Goal: Task Accomplishment & Management: Use online tool/utility

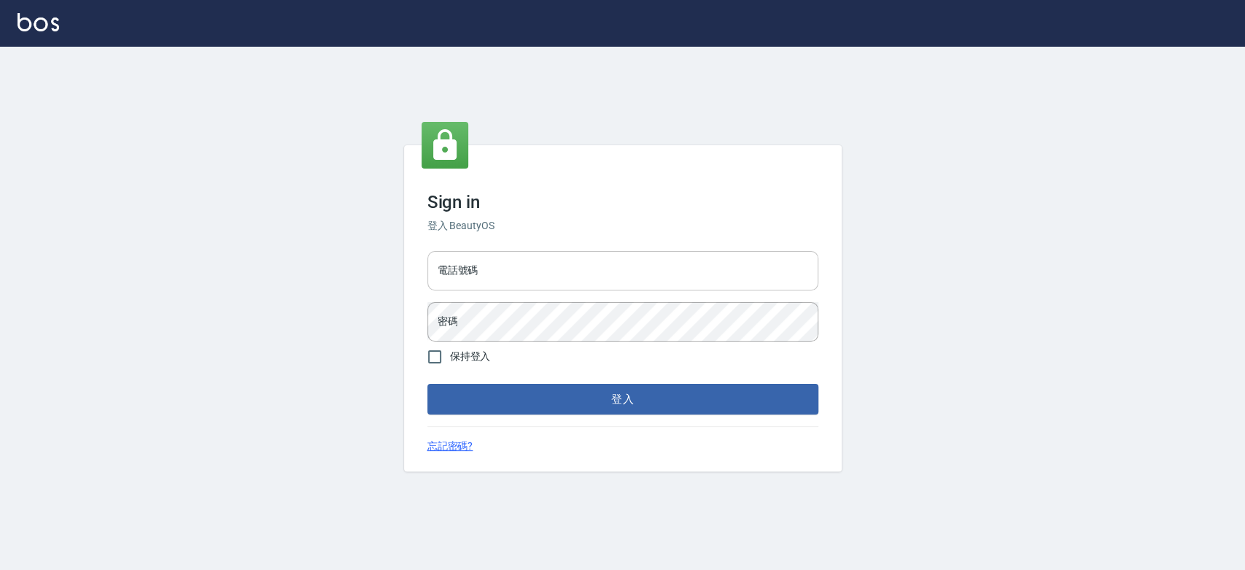
click at [558, 273] on input "電話號碼" at bounding box center [622, 270] width 391 height 39
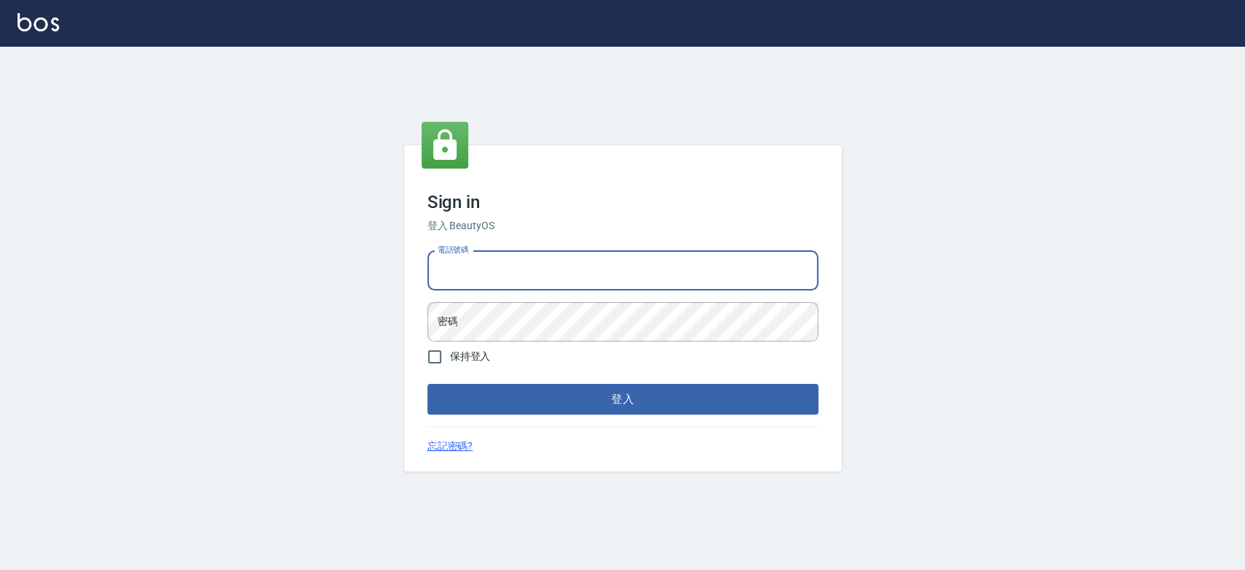
type input "0921342116"
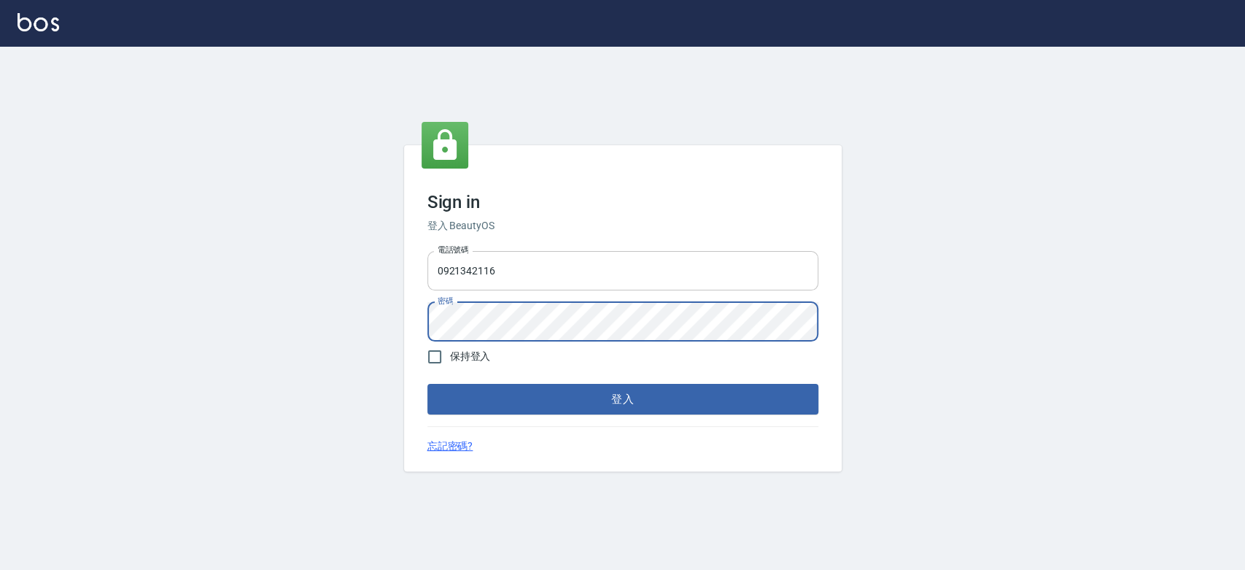
click at [427, 384] on button "登入" at bounding box center [622, 399] width 391 height 31
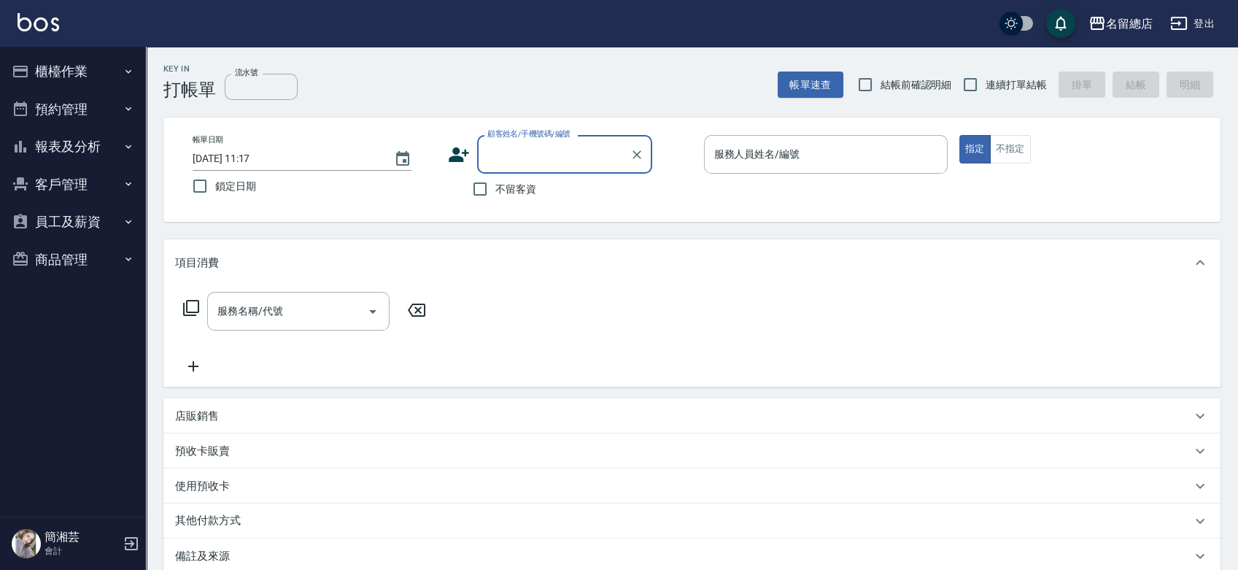
click at [82, 225] on button "員工及薪資" at bounding box center [73, 222] width 134 height 38
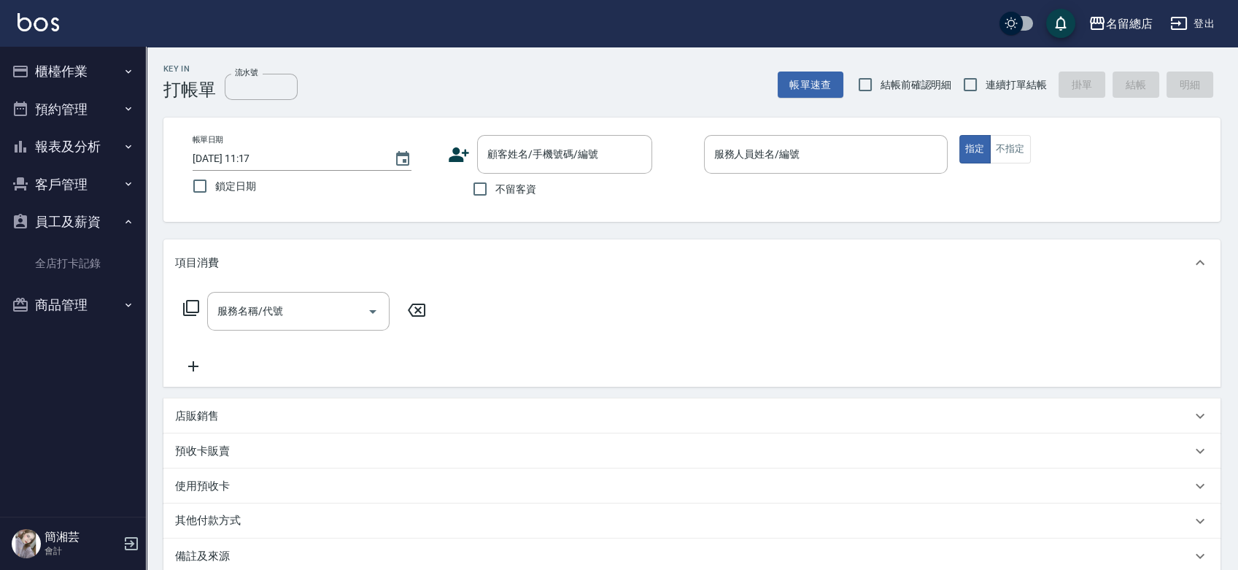
click at [98, 289] on button "商品管理" at bounding box center [73, 305] width 134 height 38
click at [101, 261] on link "全店打卡記錄" at bounding box center [73, 264] width 134 height 34
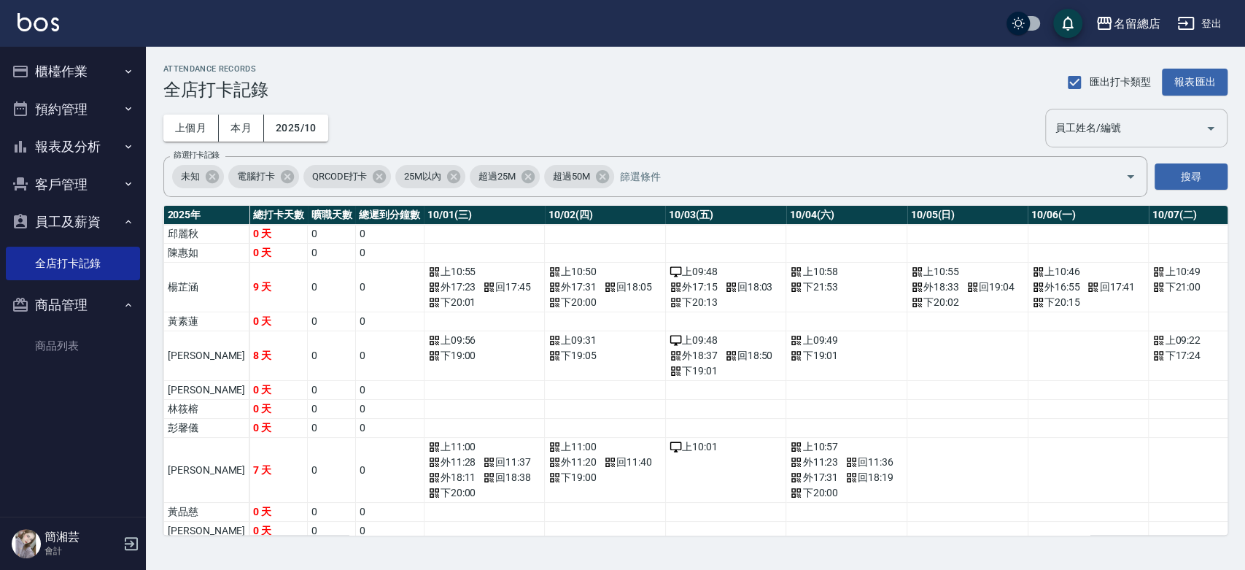
click at [1126, 133] on input "員工姓名/編號" at bounding box center [1125, 128] width 147 height 26
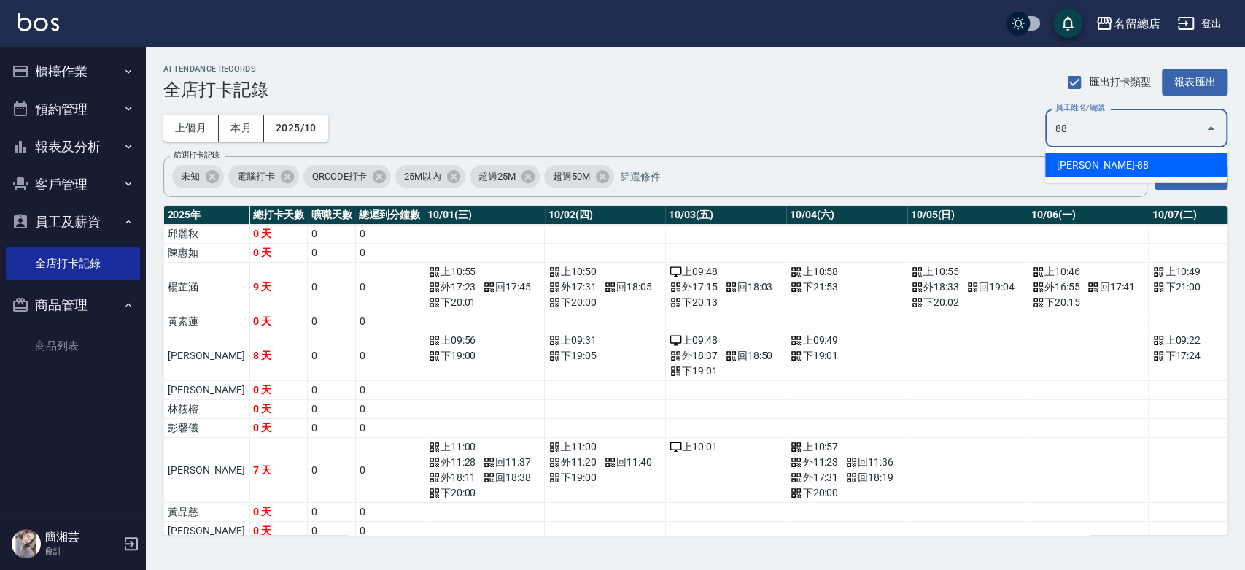
type input "8"
type input "黃郁涵"
click at [1188, 175] on button "搜尋" at bounding box center [1191, 176] width 73 height 27
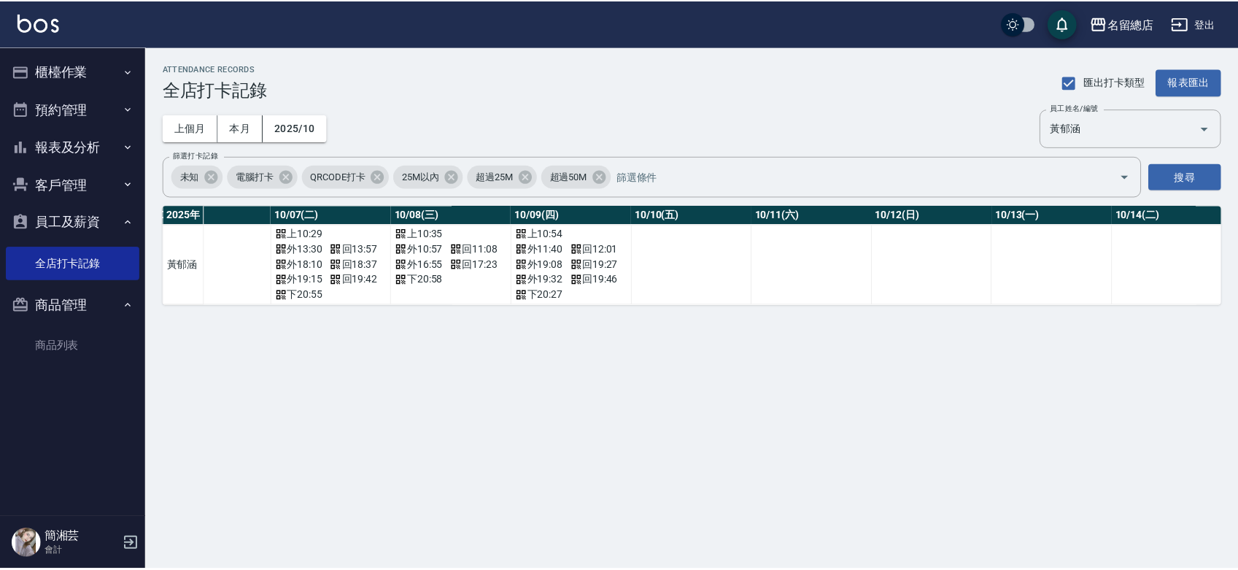
scroll to position [0, 856]
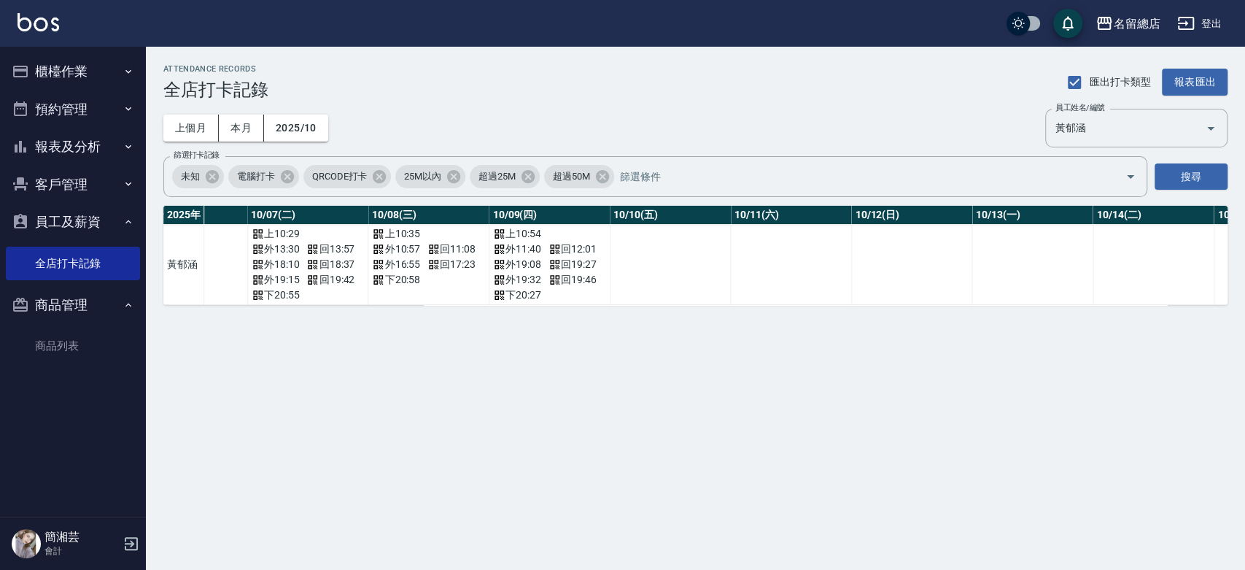
click at [81, 74] on button "櫃檯作業" at bounding box center [73, 72] width 134 height 38
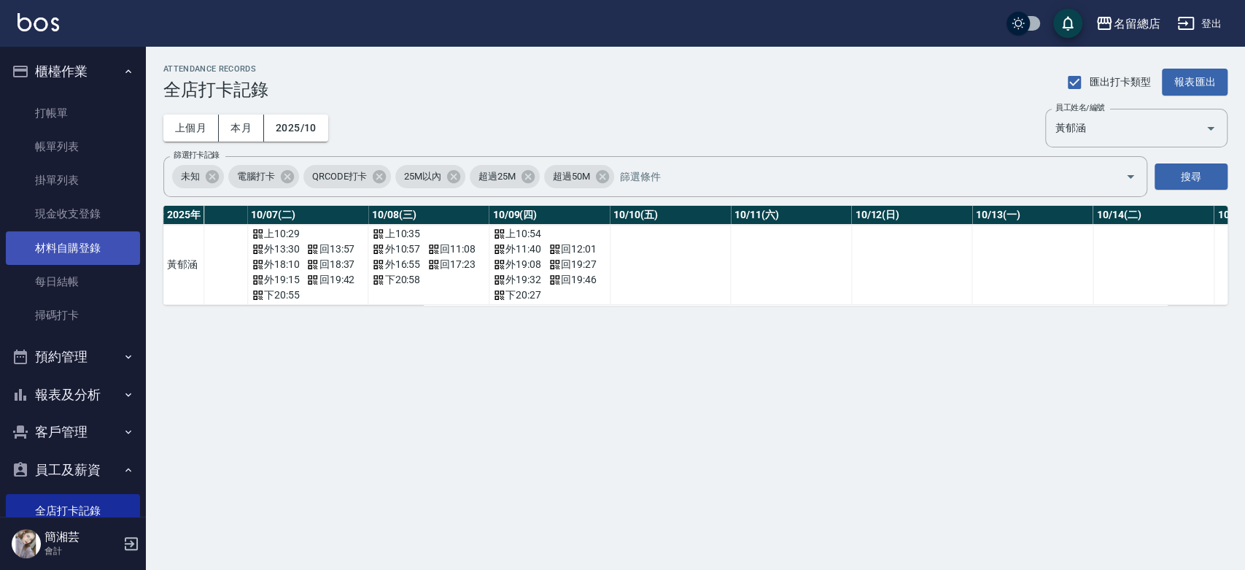
click at [58, 241] on link "材料自購登錄" at bounding box center [73, 248] width 134 height 34
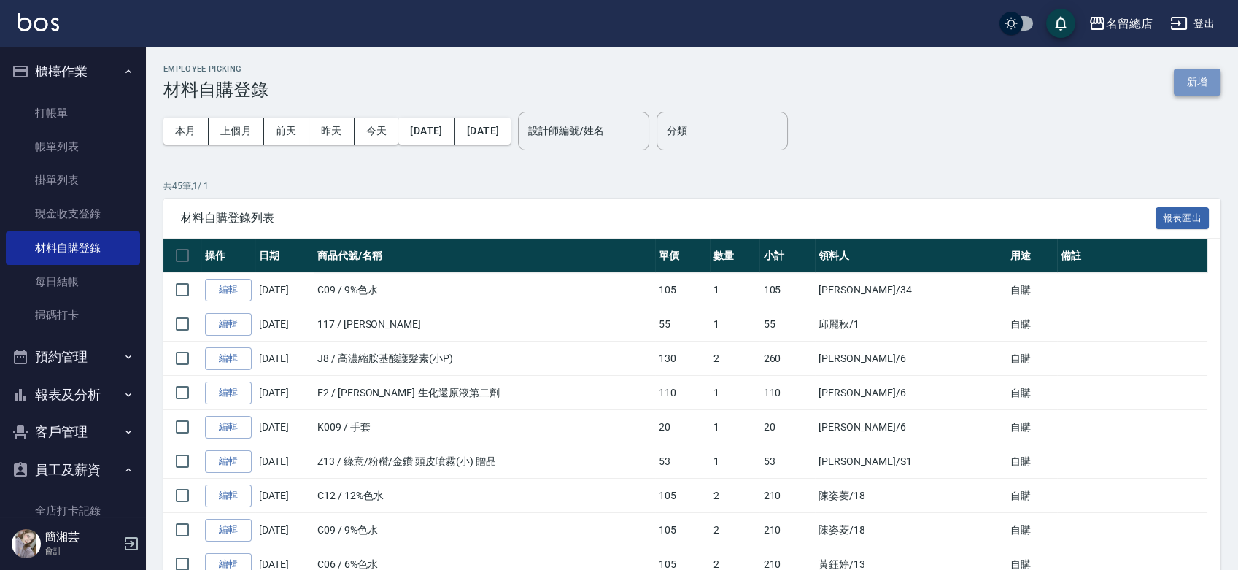
click at [1207, 86] on button "新增" at bounding box center [1197, 82] width 47 height 27
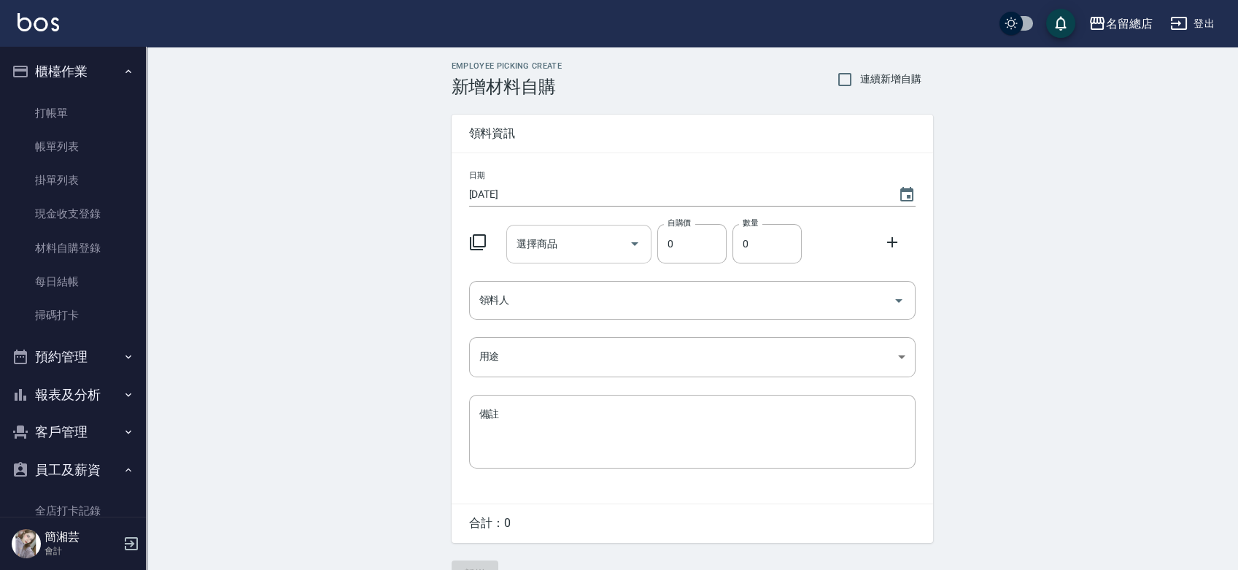
click at [555, 233] on input "選擇商品" at bounding box center [568, 244] width 110 height 26
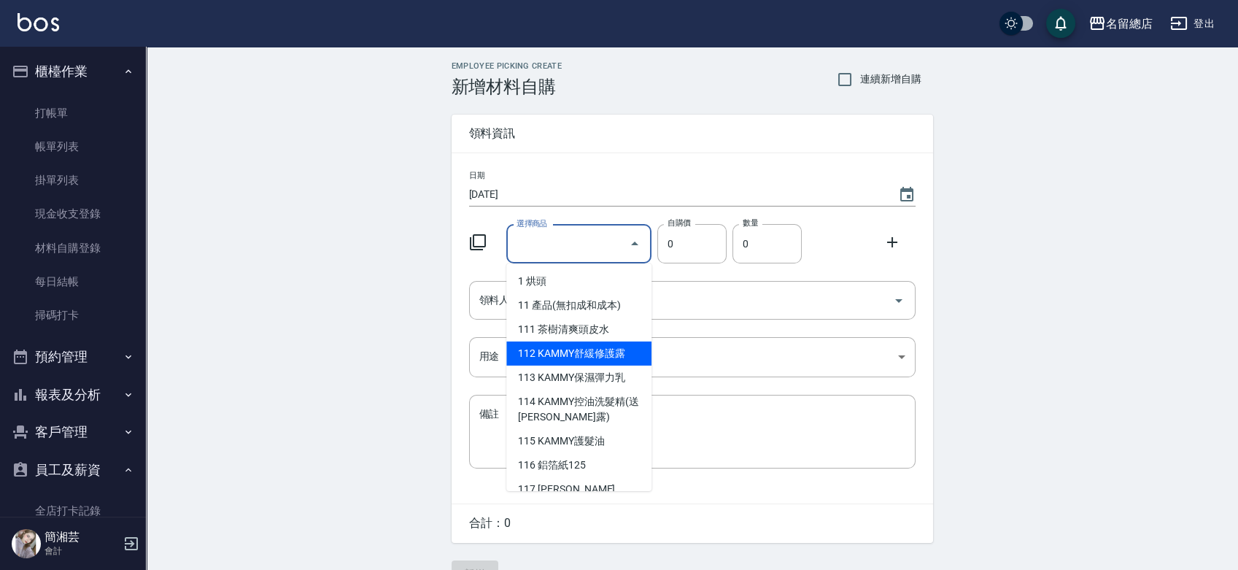
type input "9%色水"
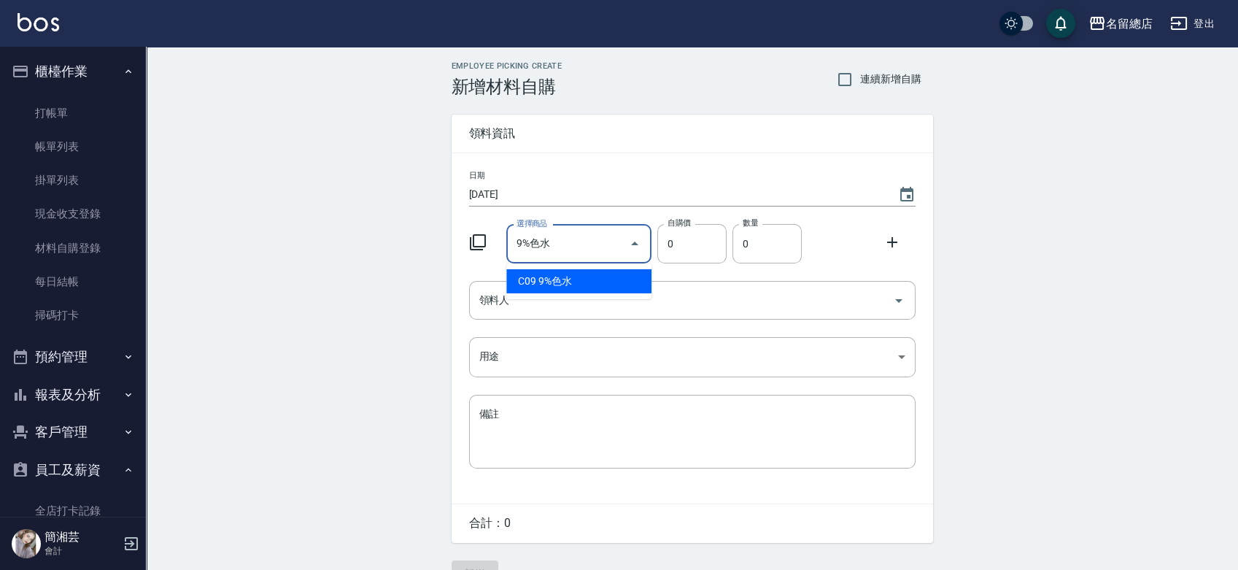
click at [557, 274] on li "C09 9%色水" at bounding box center [578, 281] width 145 height 24
type input "105"
type input "1"
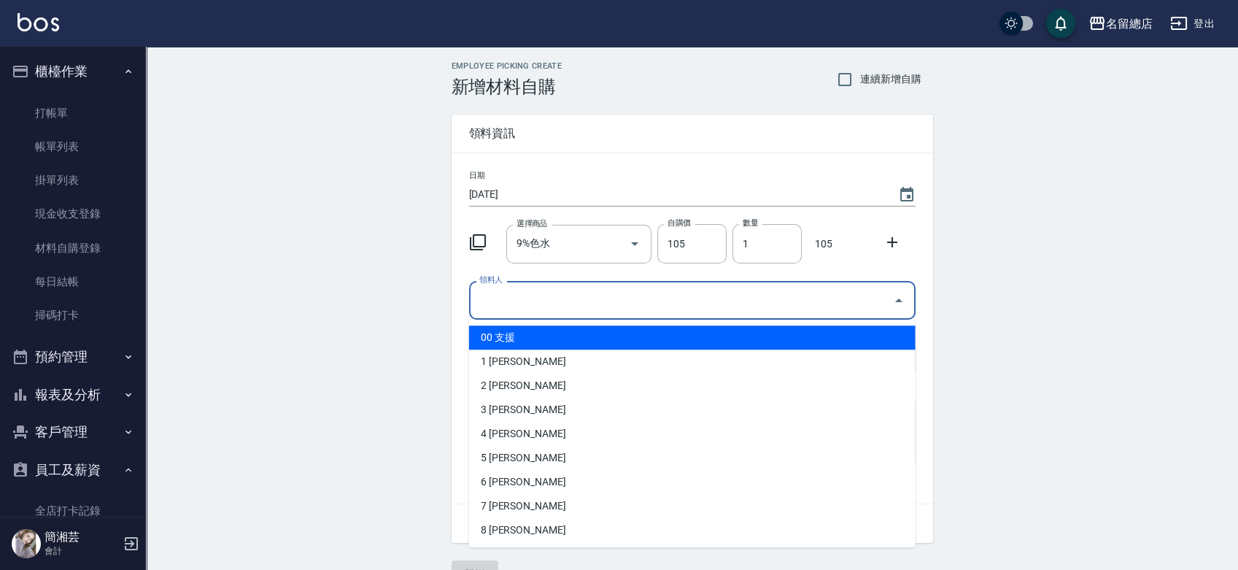
click at [566, 304] on input "領料人" at bounding box center [681, 300] width 411 height 26
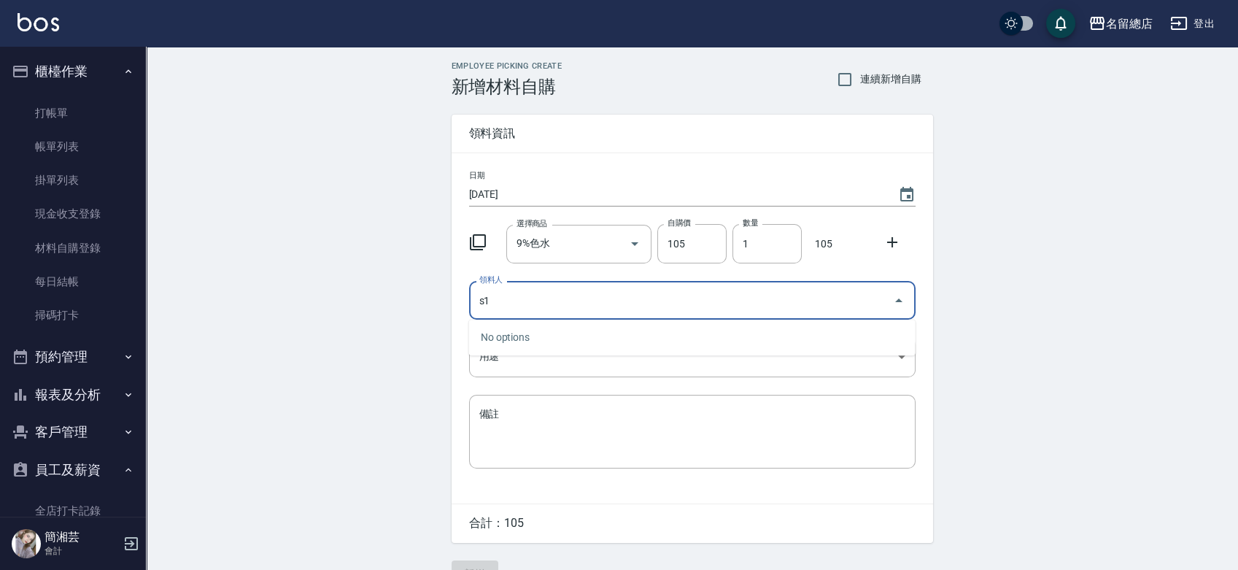
type input "s1"
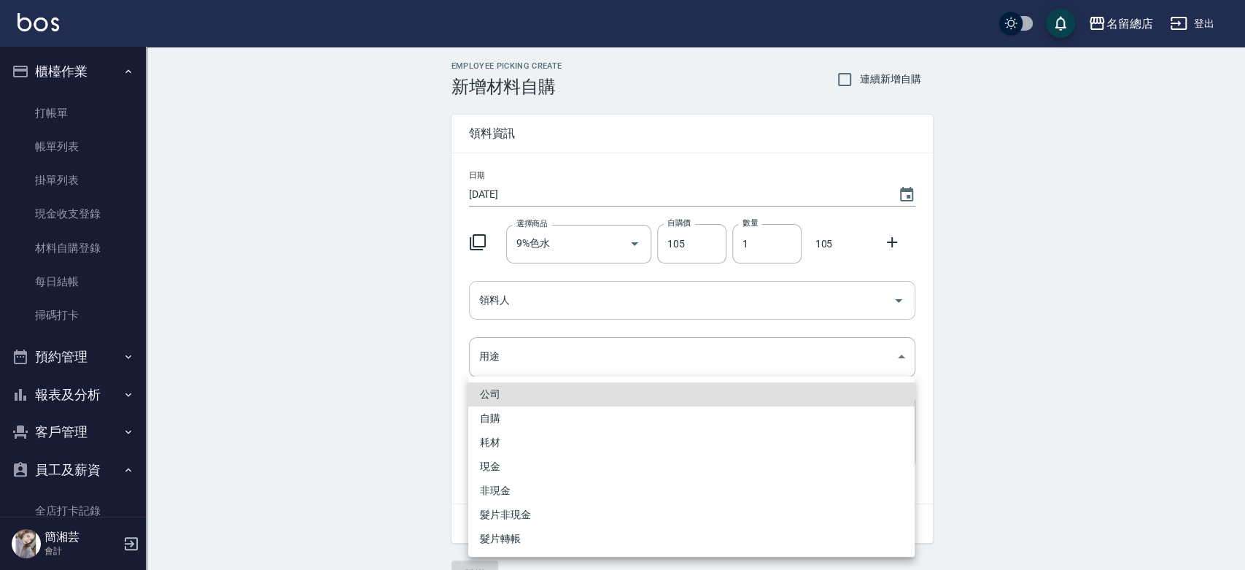
click at [562, 311] on div at bounding box center [622, 285] width 1245 height 570
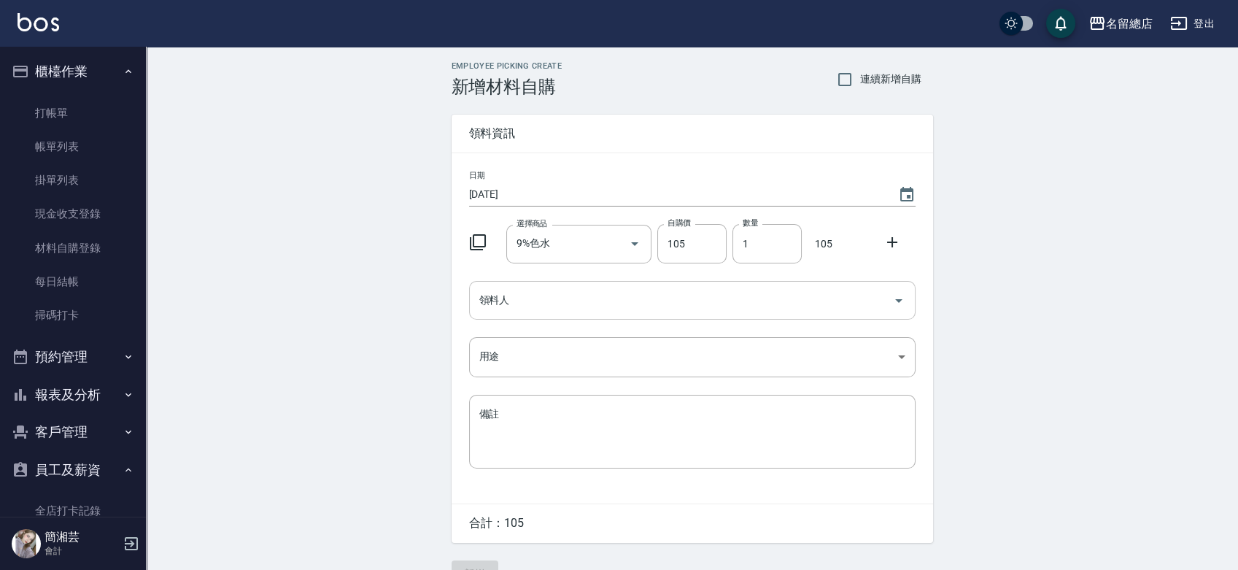
click at [546, 298] on input "領料人" at bounding box center [681, 300] width 411 height 26
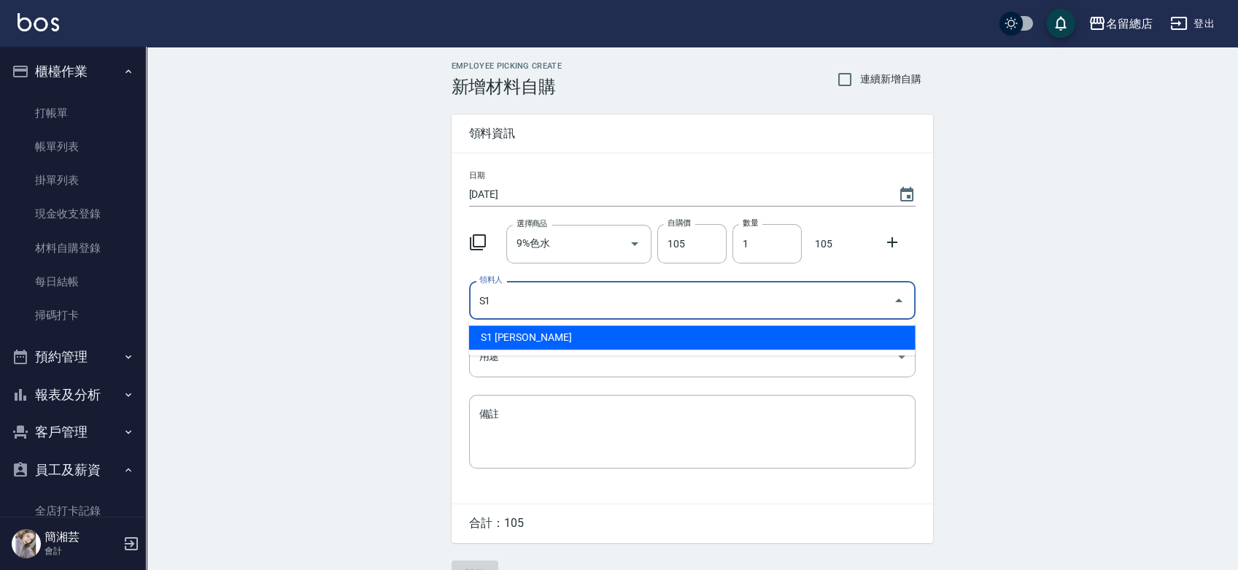
type input "S1 [PERSON_NAME]"
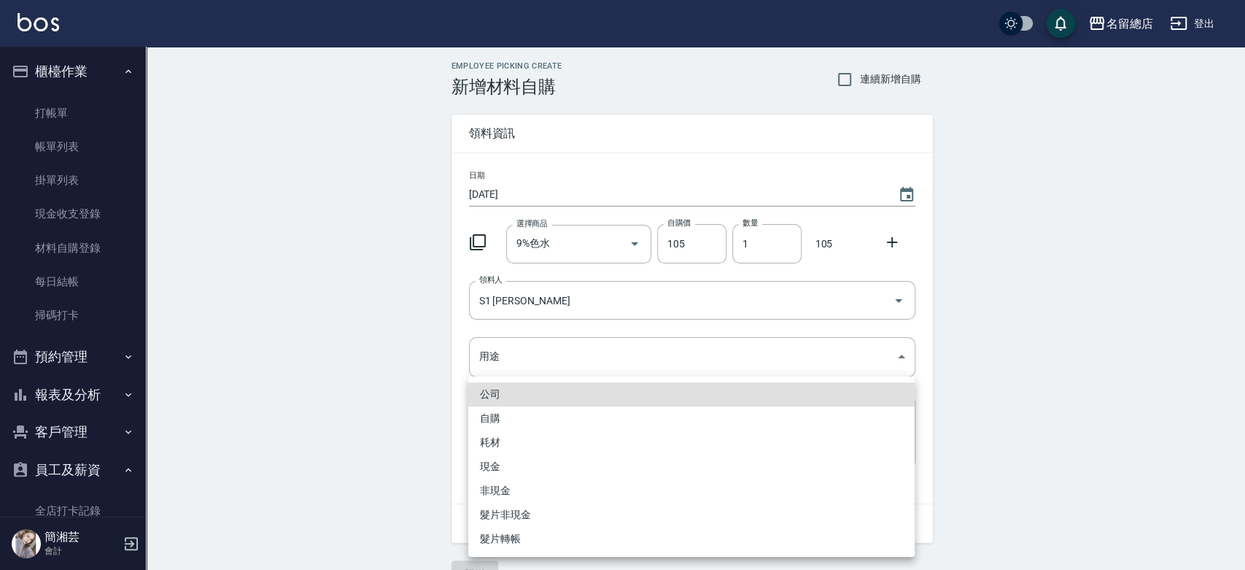
click at [536, 420] on li "自購" at bounding box center [691, 418] width 446 height 24
type input "自購"
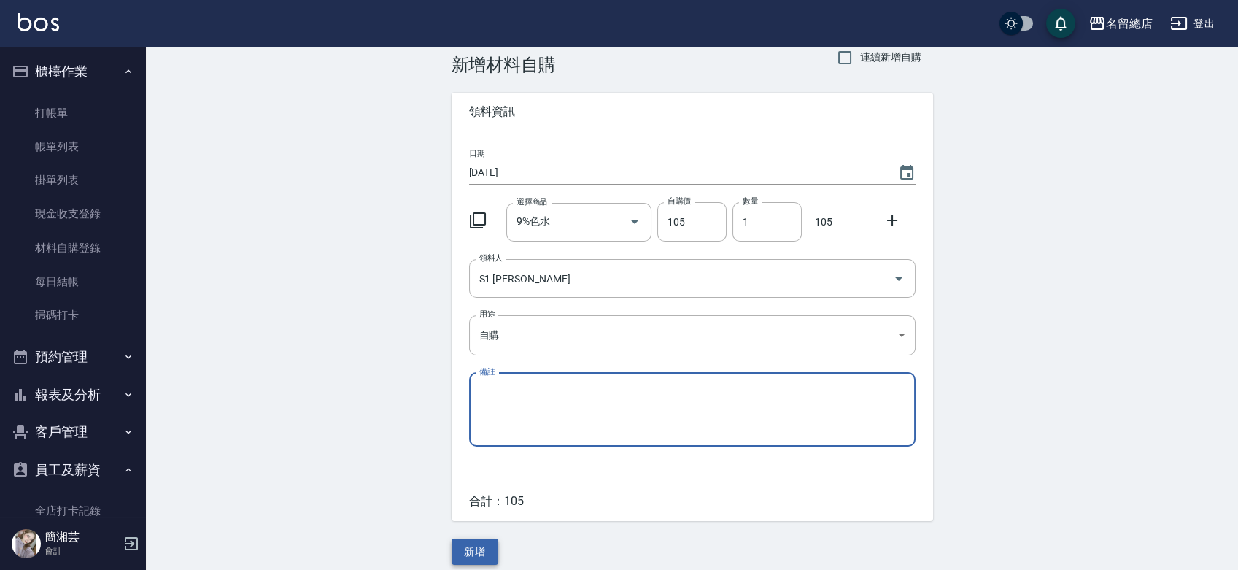
scroll to position [32, 0]
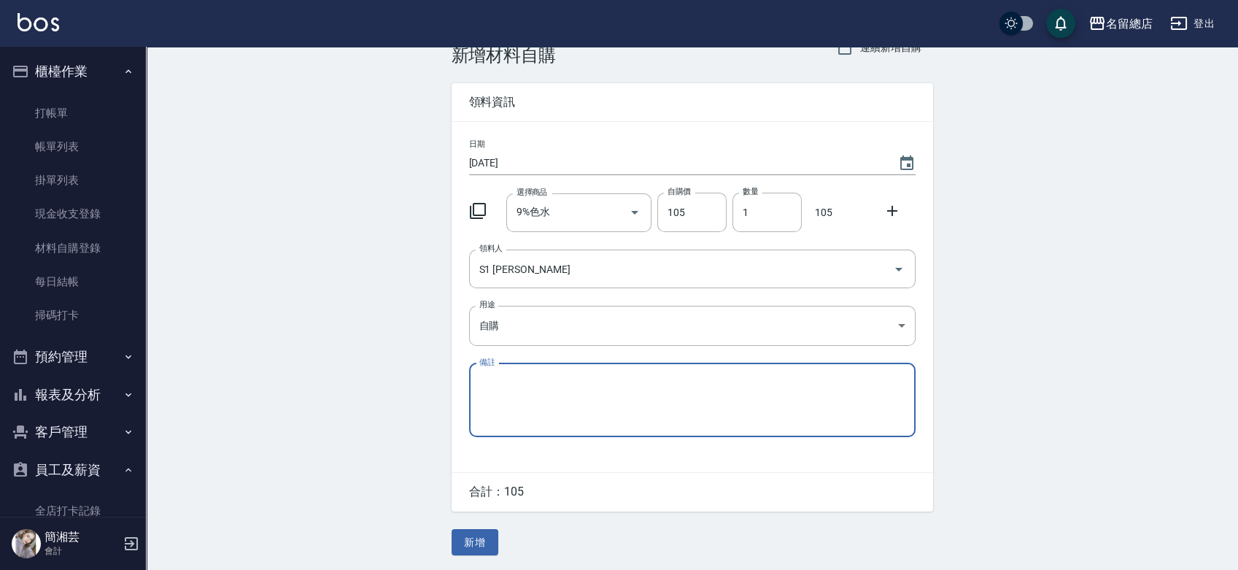
click at [498, 569] on html "名留總店 登出 櫃檯作業 打帳單 帳單列表 掛單列表 現金收支登錄 材料自購登錄 每日結帳 掃碼打卡 預約管理 預約管理 單日預約紀錄 單週預約紀錄 報表及分…" at bounding box center [619, 269] width 1238 height 601
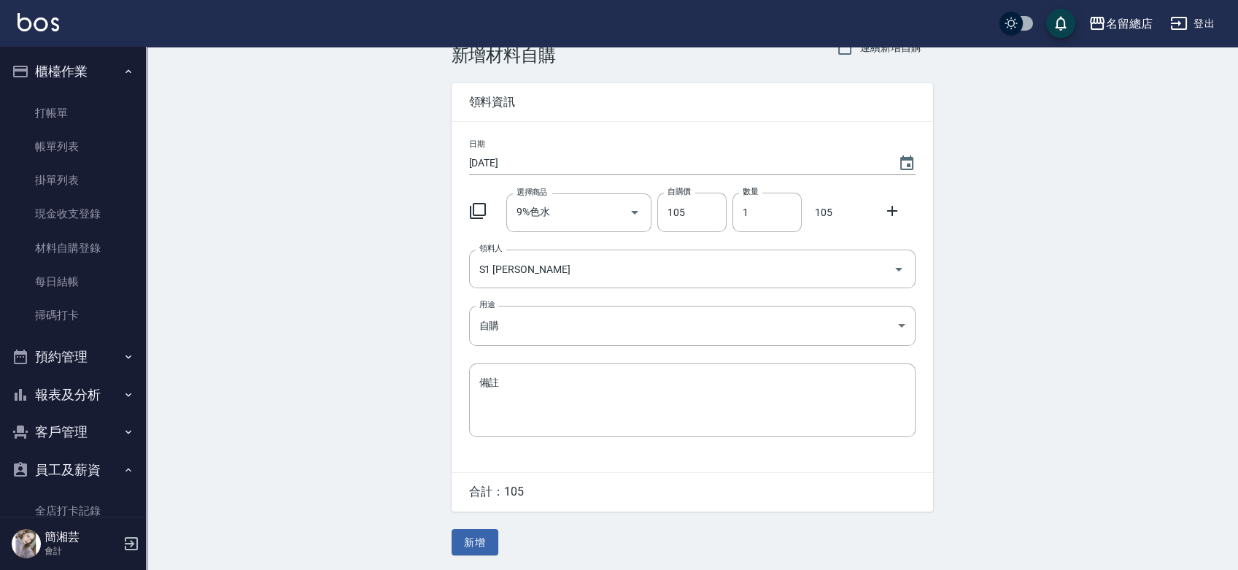
click at [472, 542] on button "新增" at bounding box center [475, 542] width 47 height 27
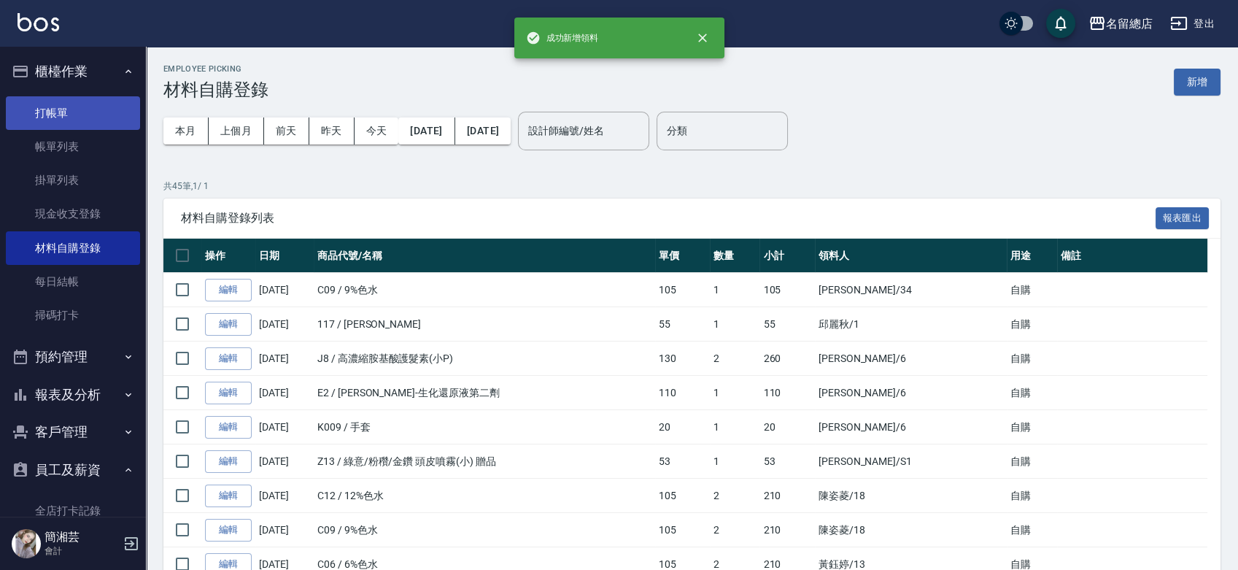
click at [61, 104] on link "打帳單" at bounding box center [73, 113] width 134 height 34
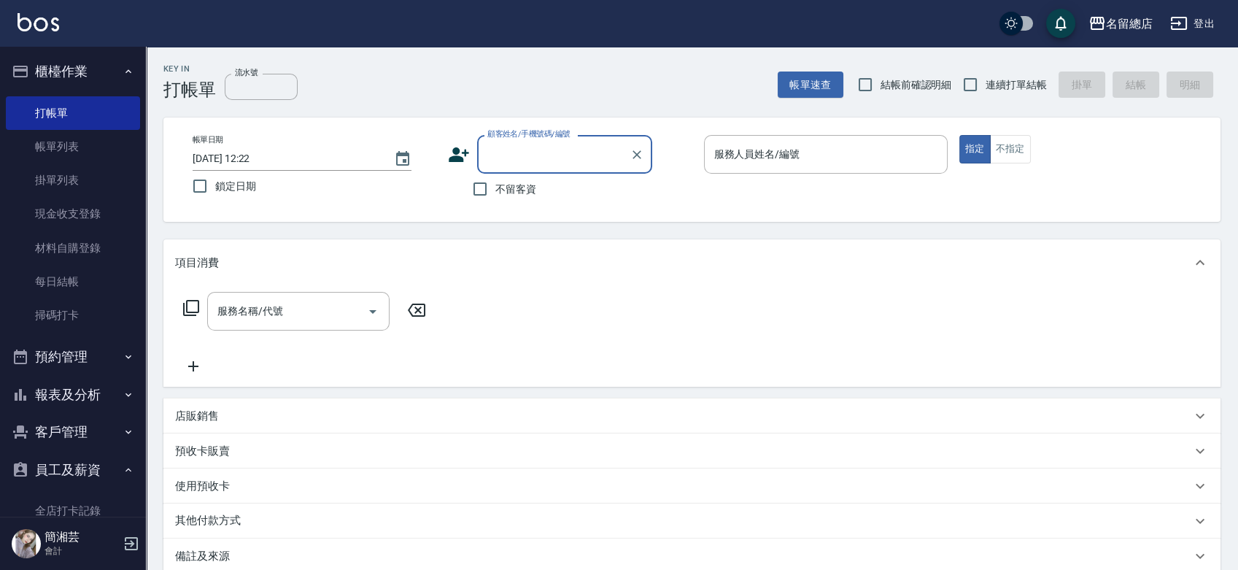
click at [82, 420] on button "客戶管理" at bounding box center [73, 432] width 134 height 38
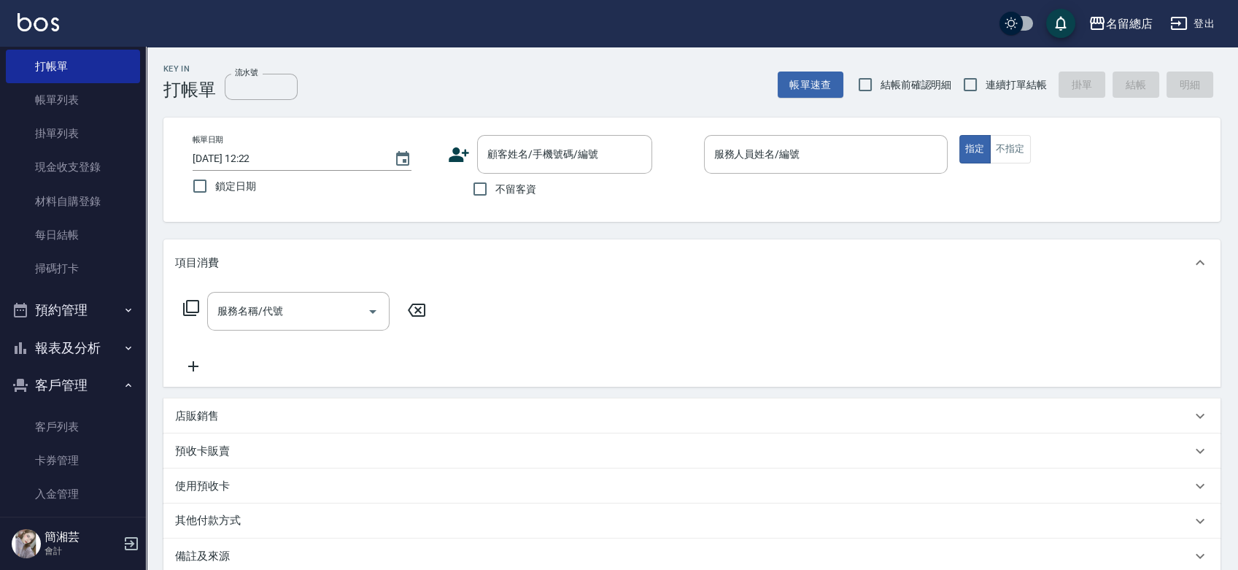
scroll to position [81, 0]
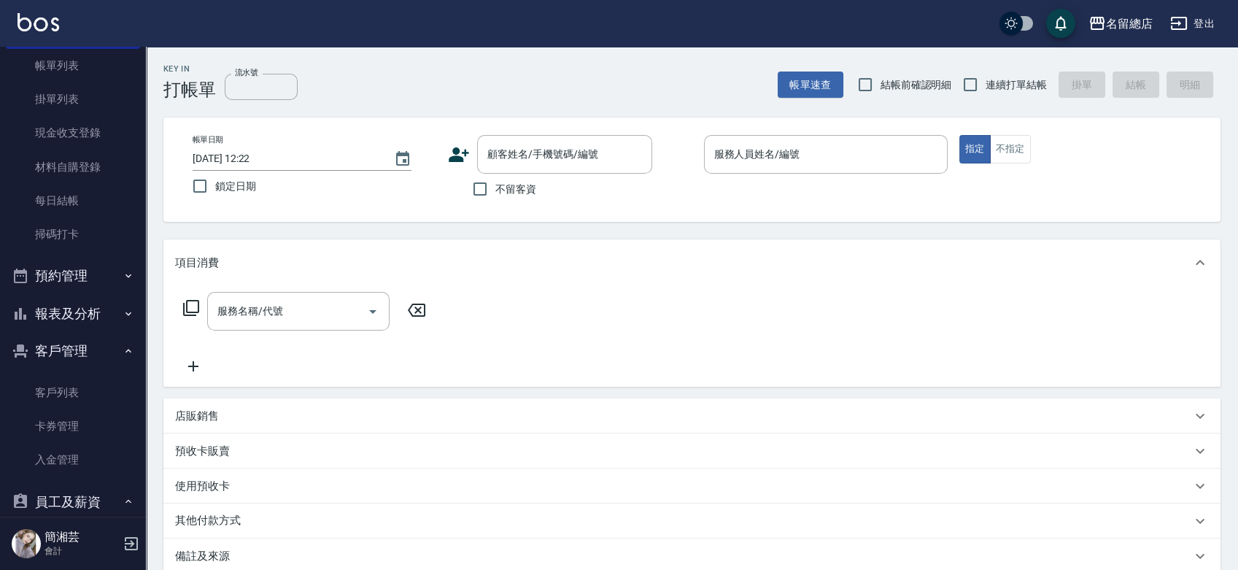
click at [50, 348] on button "客戶管理" at bounding box center [73, 351] width 134 height 38
click at [53, 274] on button "預約管理" at bounding box center [73, 276] width 134 height 38
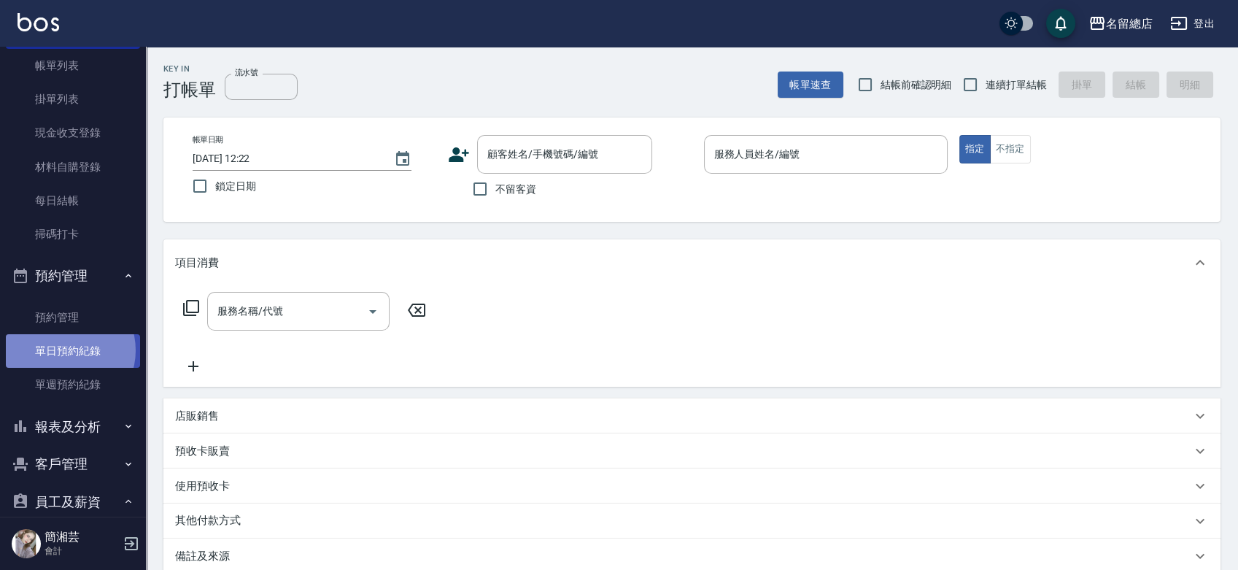
click at [63, 350] on link "單日預約紀錄" at bounding box center [73, 351] width 134 height 34
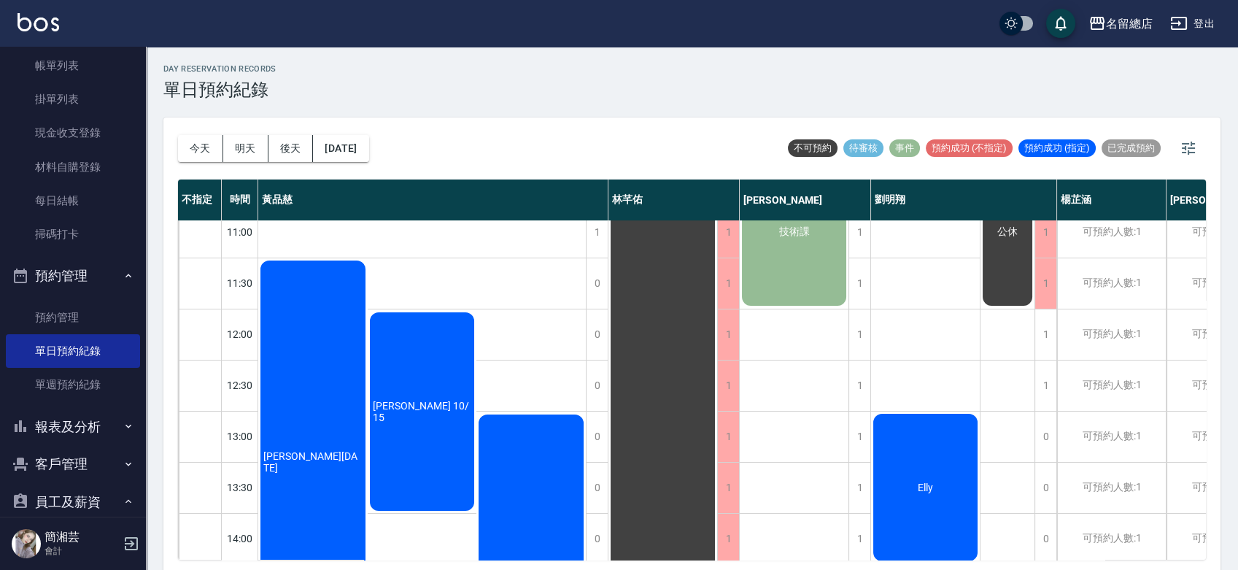
scroll to position [162, 0]
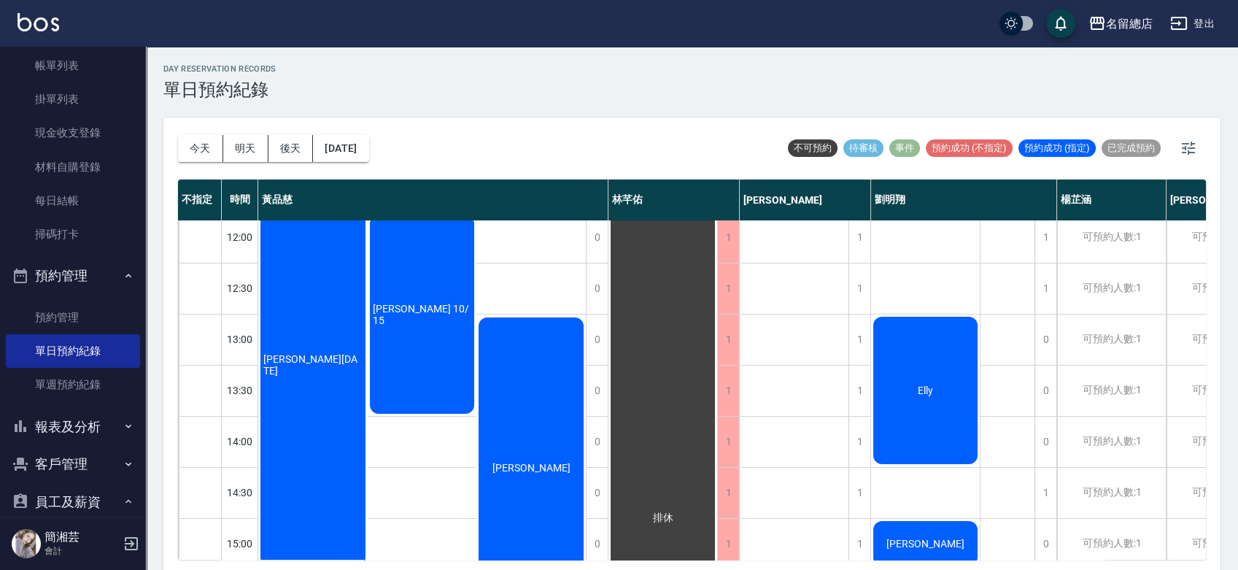
click at [952, 426] on div "Elly" at bounding box center [925, 390] width 109 height 152
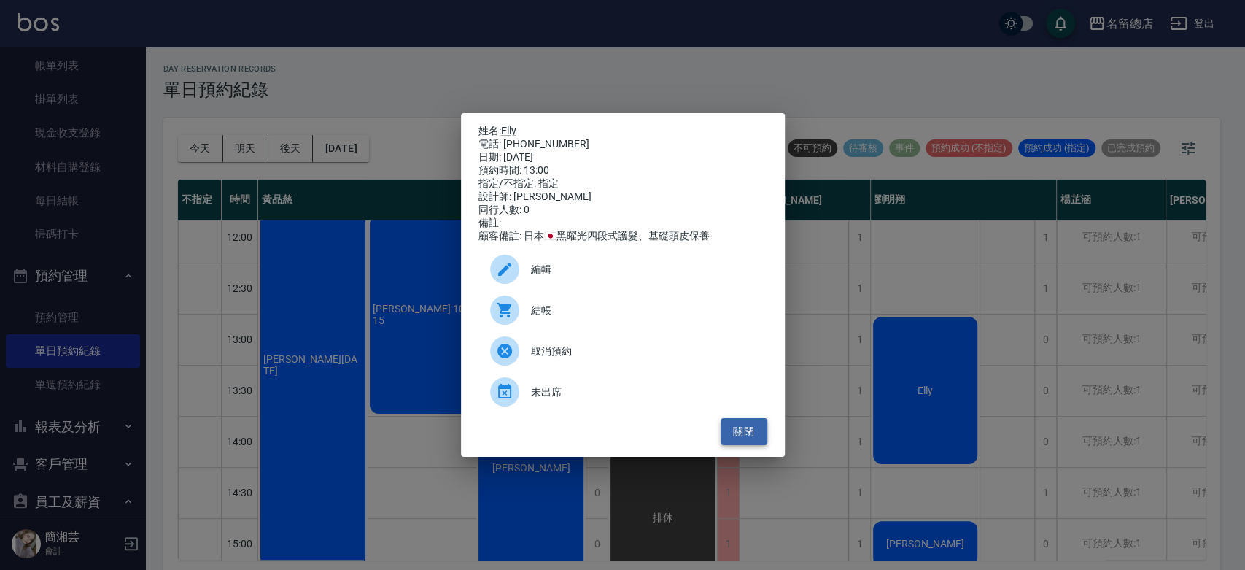
click at [732, 441] on button "關閉" at bounding box center [744, 431] width 47 height 27
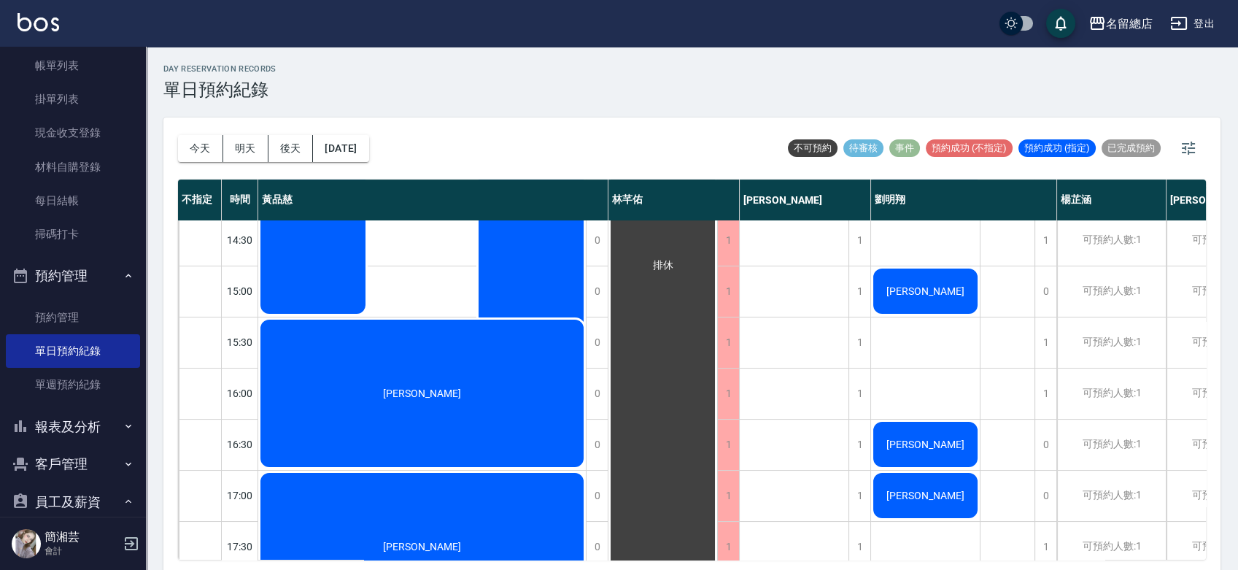
scroll to position [324, 0]
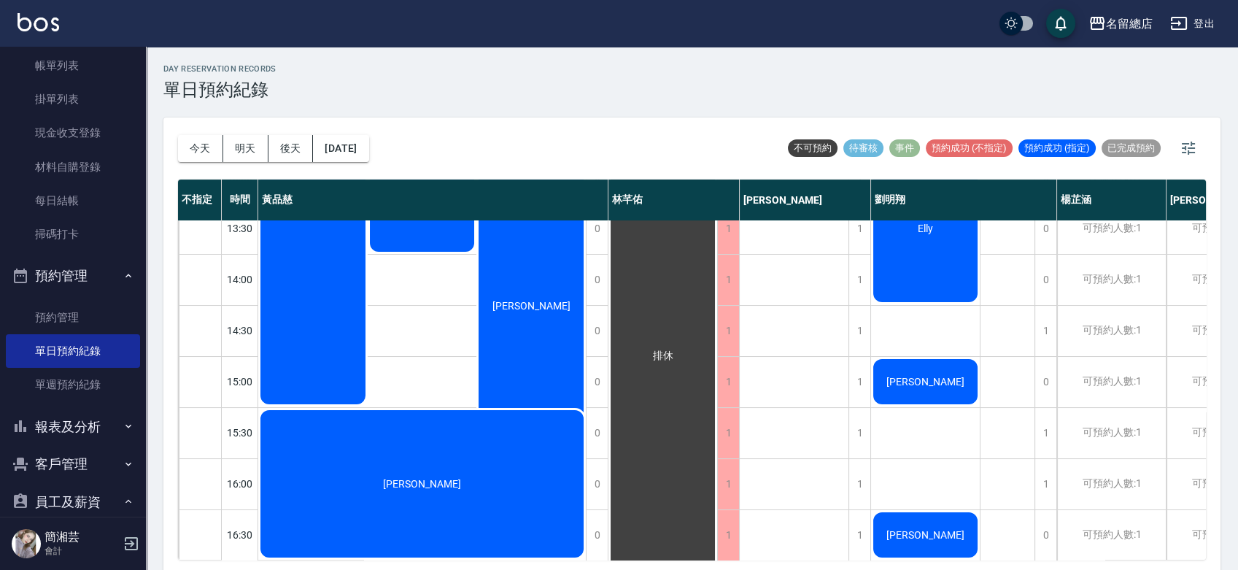
click at [951, 390] on div "[PERSON_NAME]" at bounding box center [925, 382] width 109 height 50
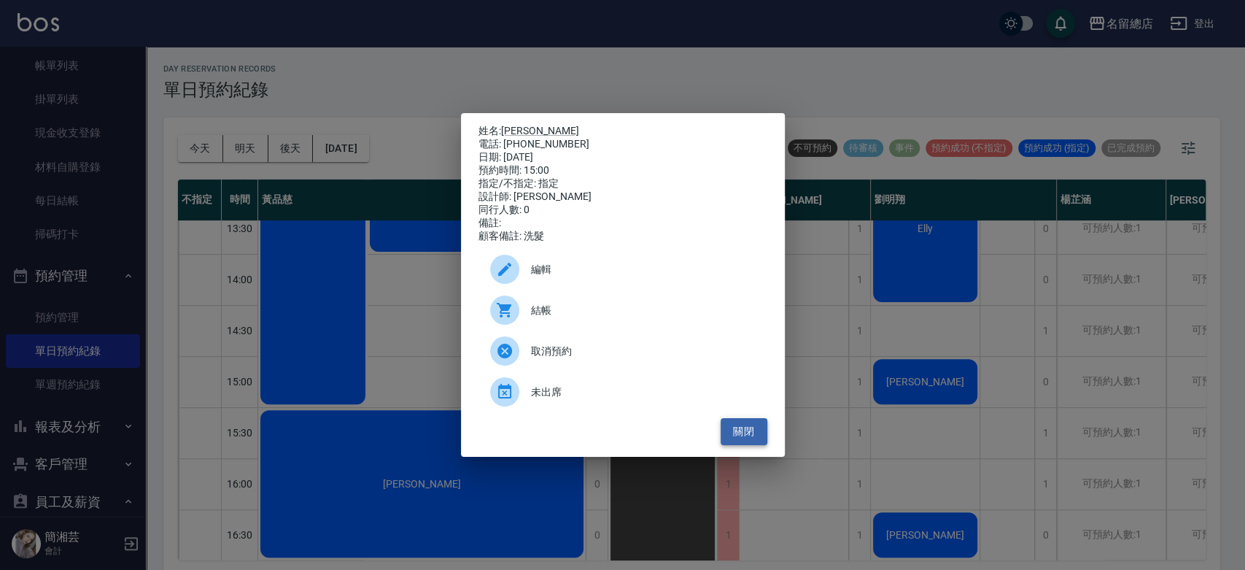
click at [729, 438] on button "關閉" at bounding box center [744, 431] width 47 height 27
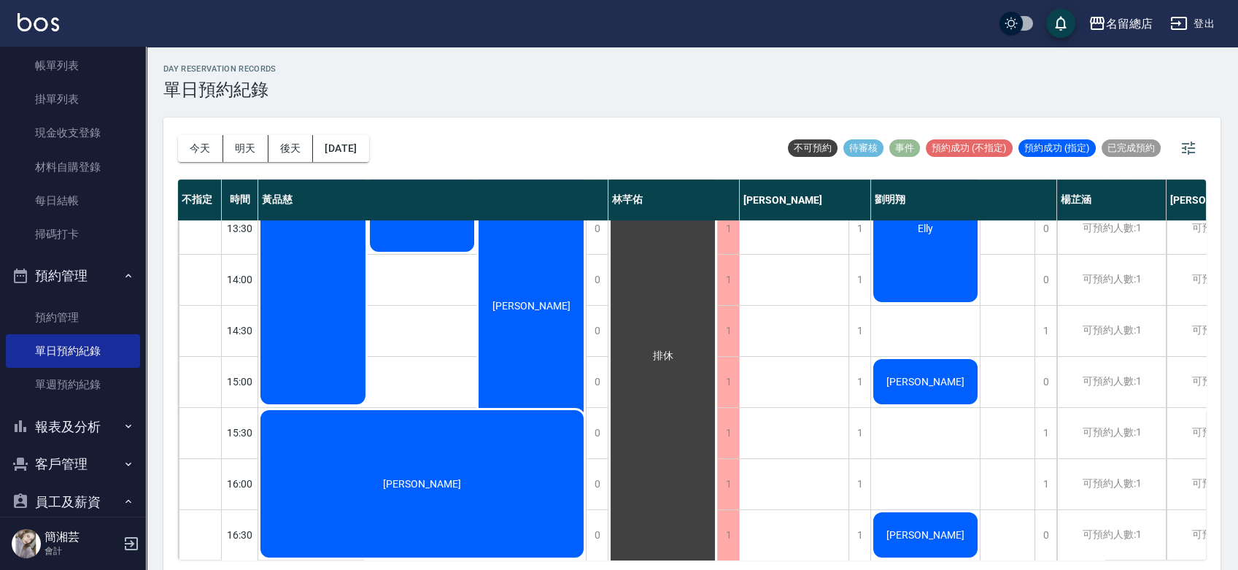
click at [924, 518] on div "[PERSON_NAME]" at bounding box center [925, 535] width 109 height 50
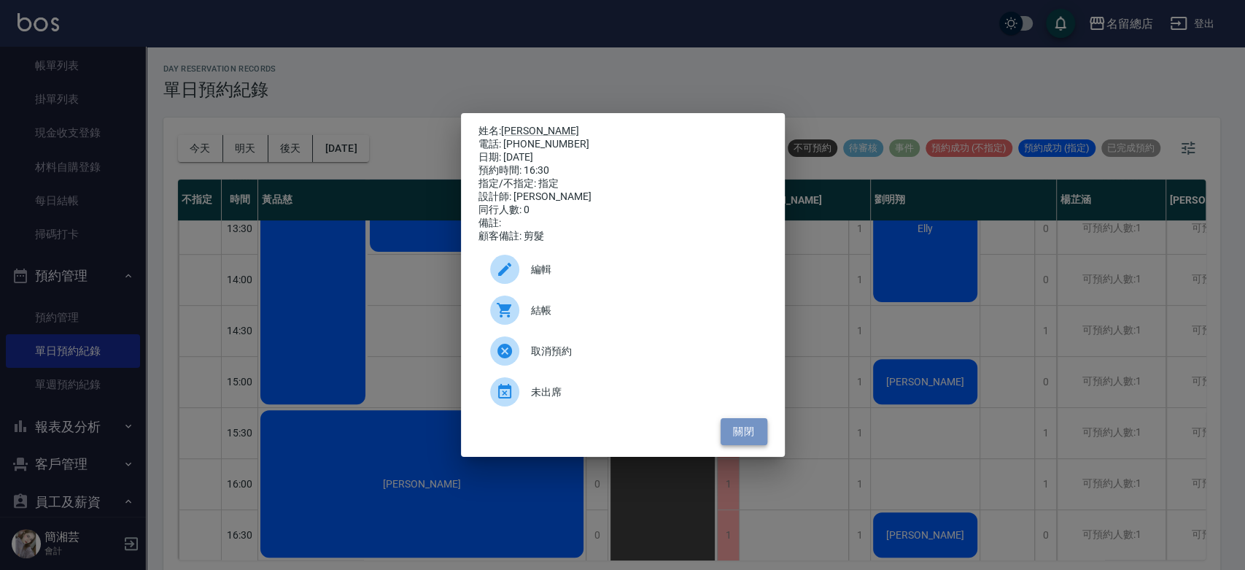
click at [733, 440] on button "關閉" at bounding box center [744, 431] width 47 height 27
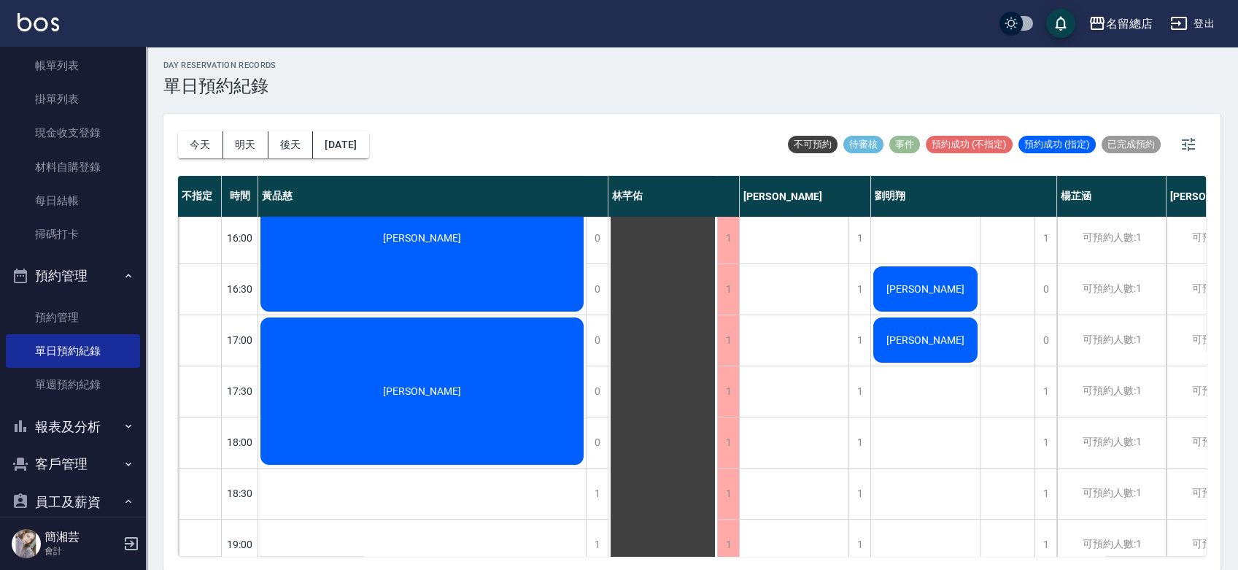
scroll to position [567, 0]
click at [948, 340] on div "[PERSON_NAME]" at bounding box center [925, 339] width 109 height 50
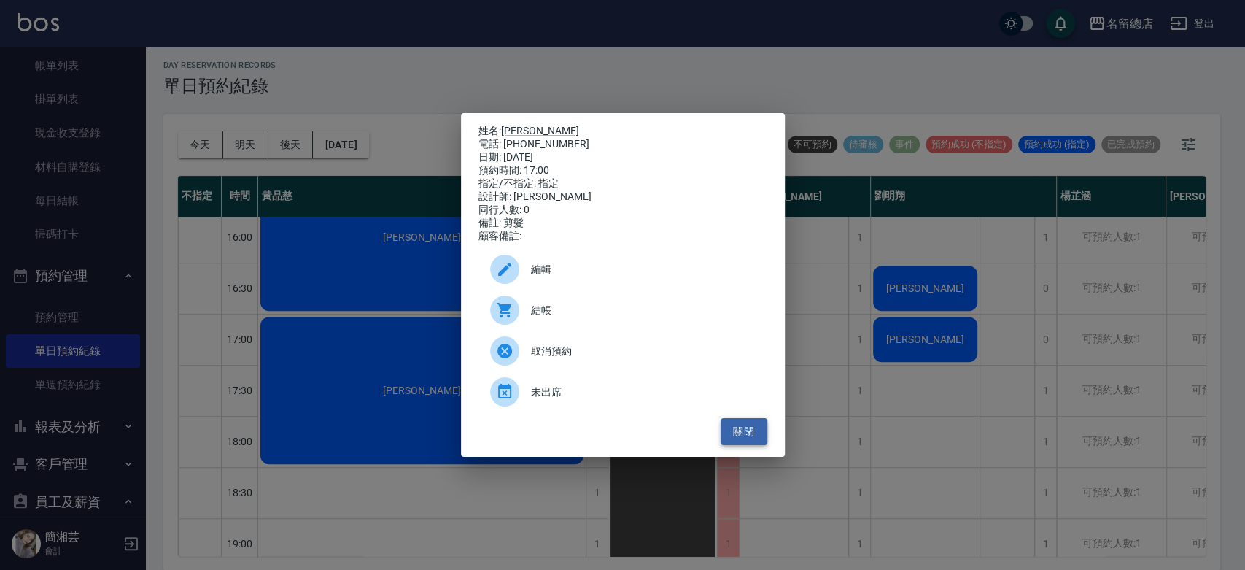
click at [760, 439] on button "關閉" at bounding box center [744, 431] width 47 height 27
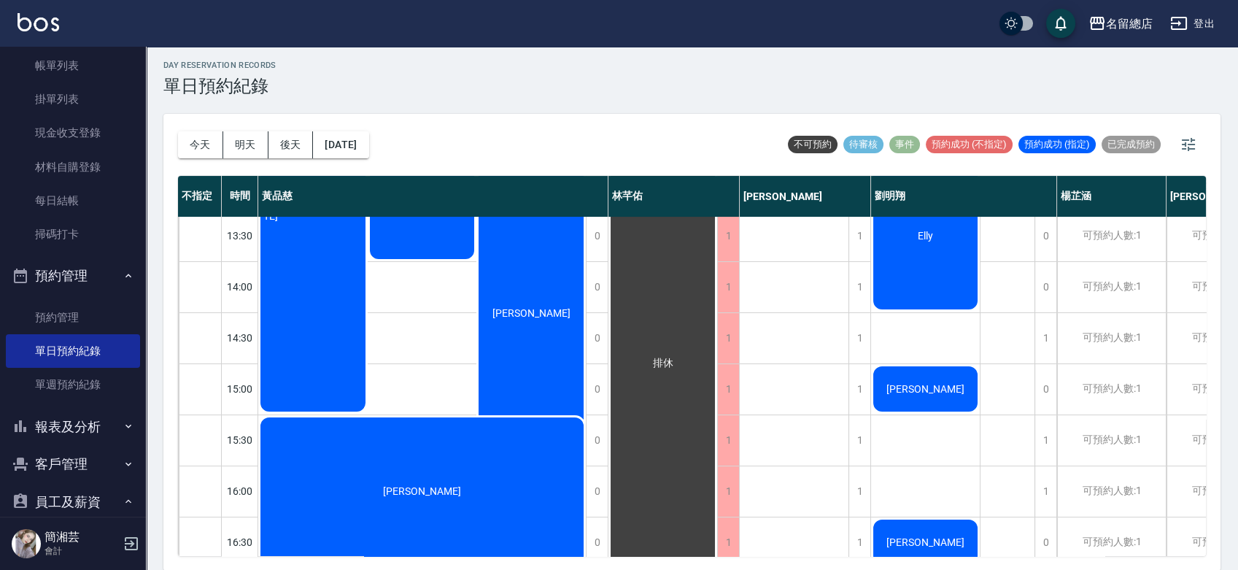
scroll to position [243, 0]
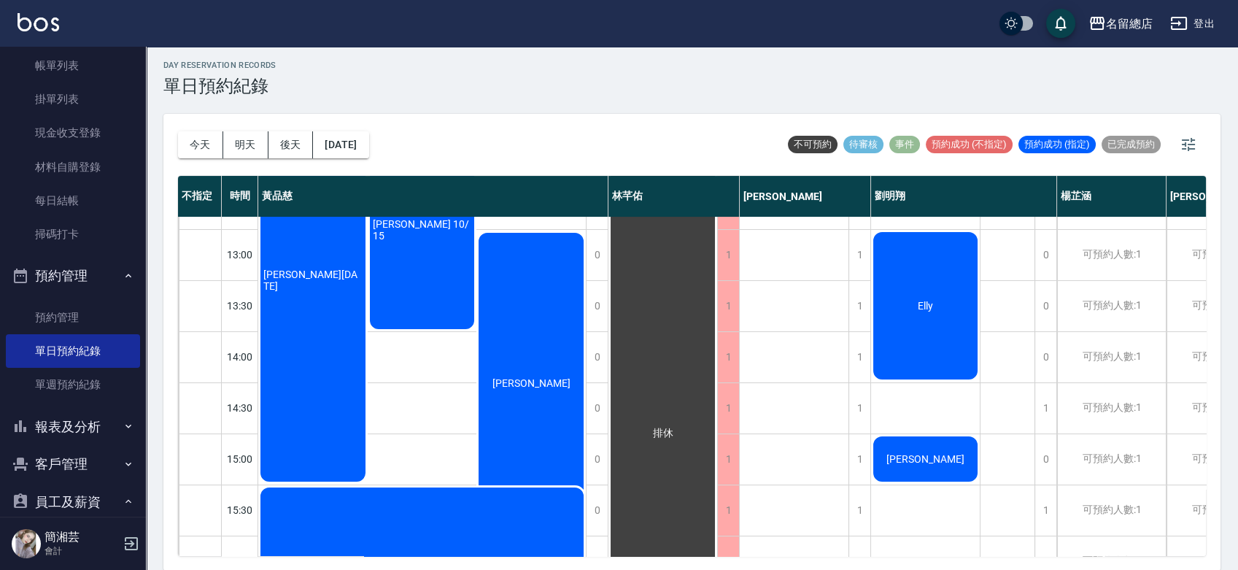
click at [972, 354] on div "Elly" at bounding box center [925, 306] width 109 height 152
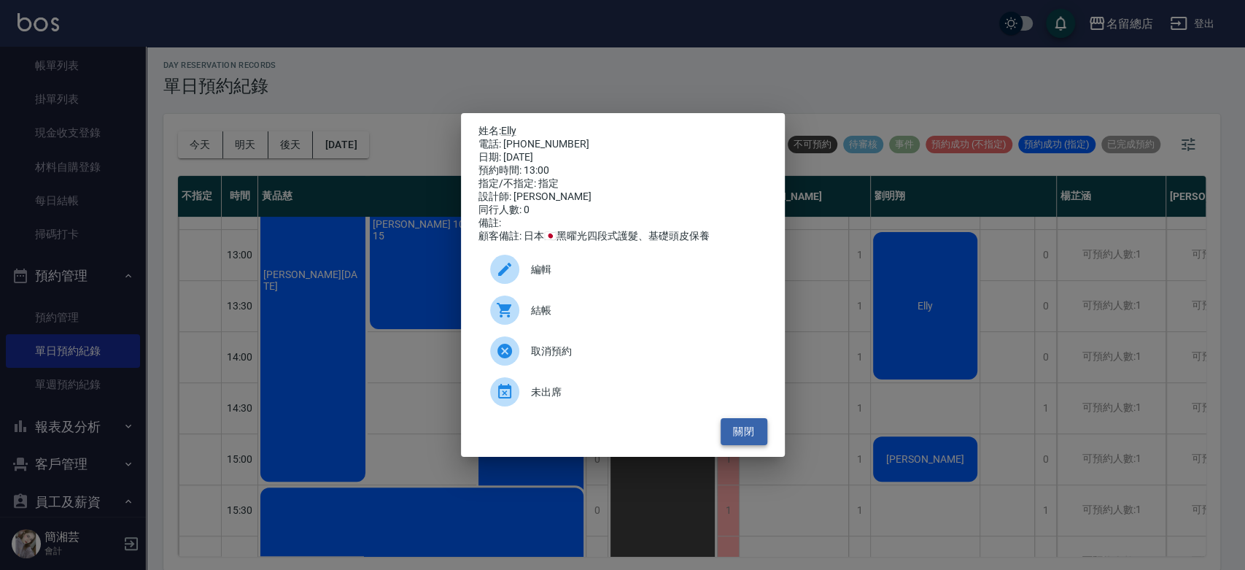
click at [754, 442] on button "關閉" at bounding box center [744, 431] width 47 height 27
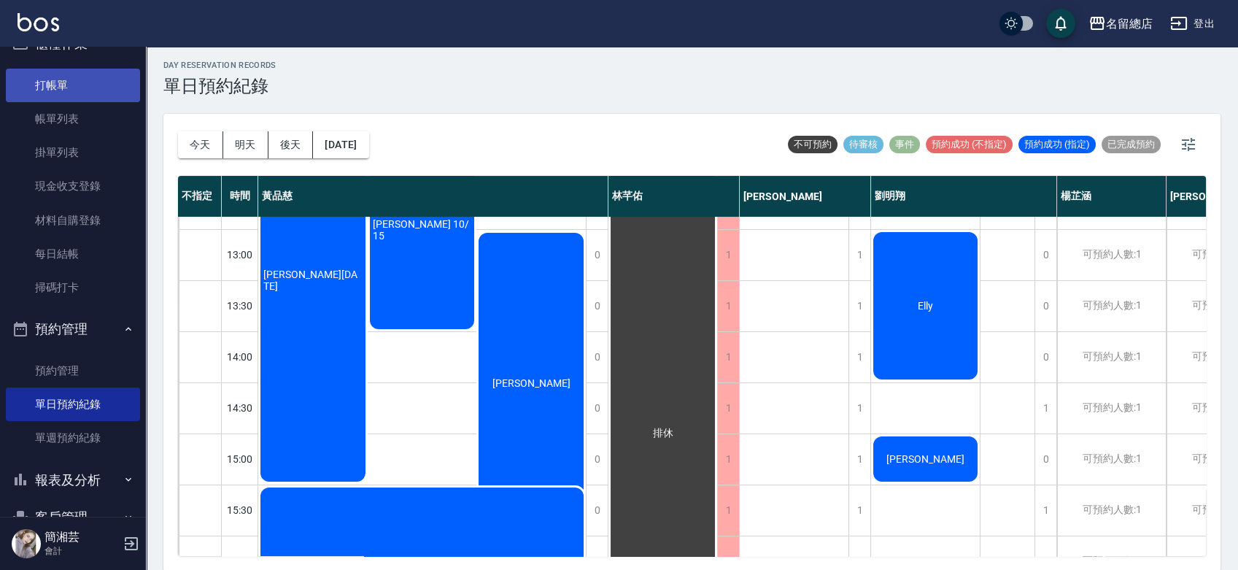
scroll to position [0, 0]
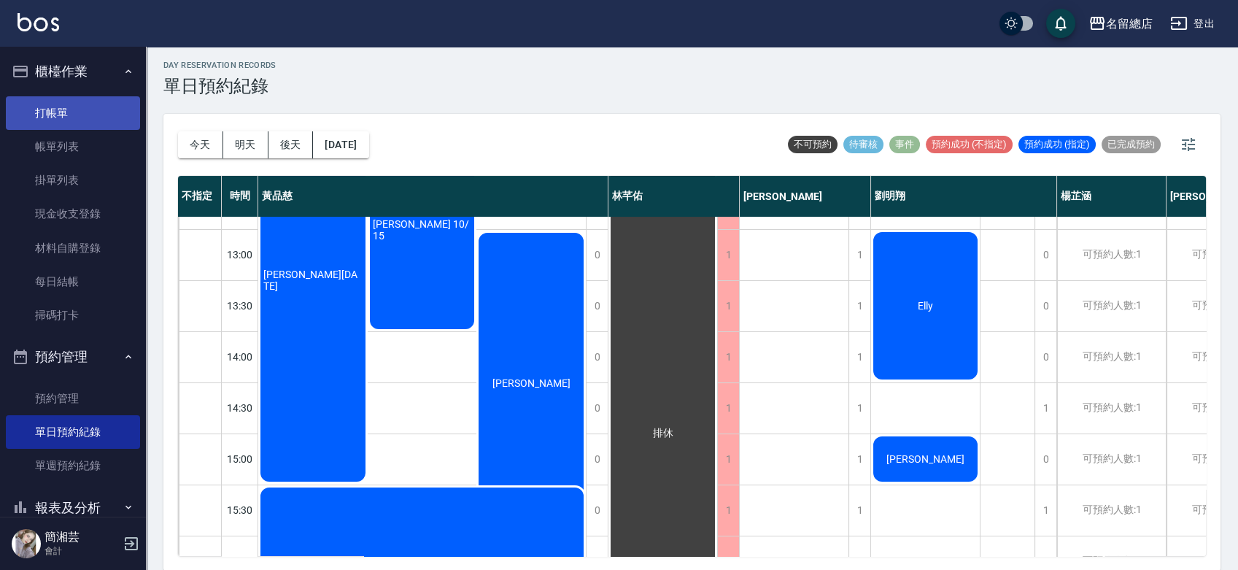
click at [89, 121] on link "打帳單" at bounding box center [73, 113] width 134 height 34
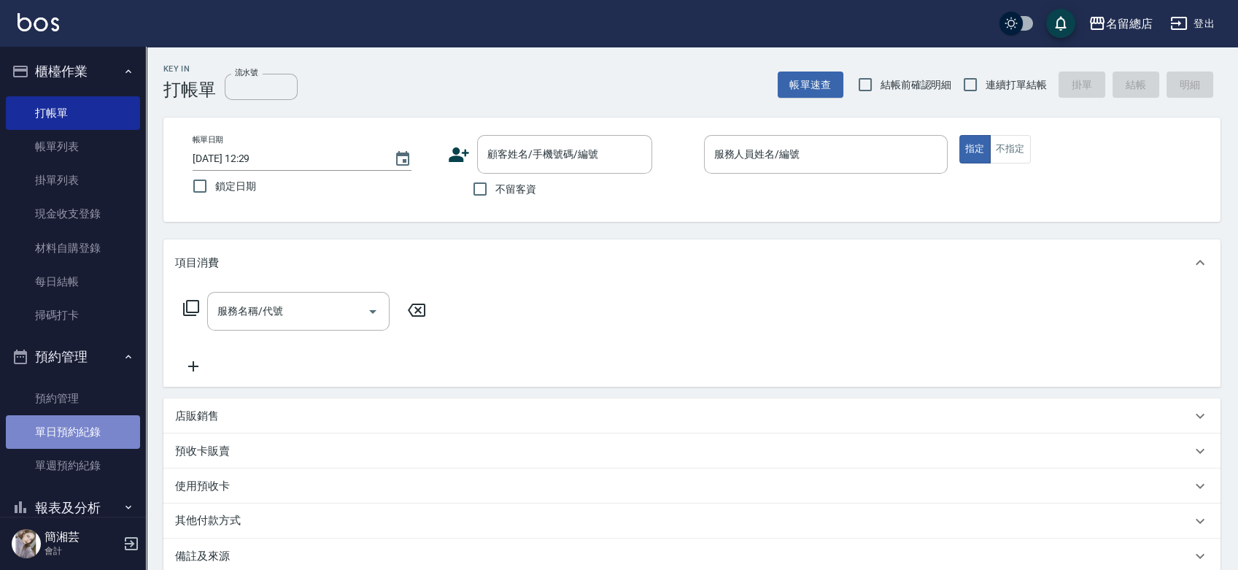
click at [78, 423] on link "單日預約紀錄" at bounding box center [73, 432] width 134 height 34
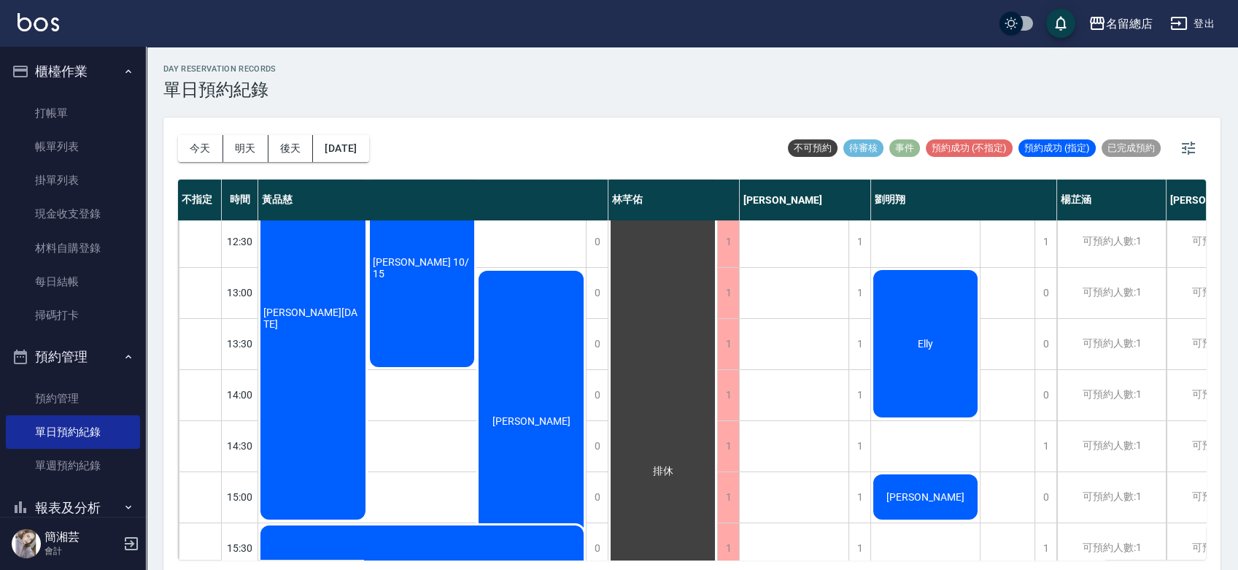
scroll to position [243, 0]
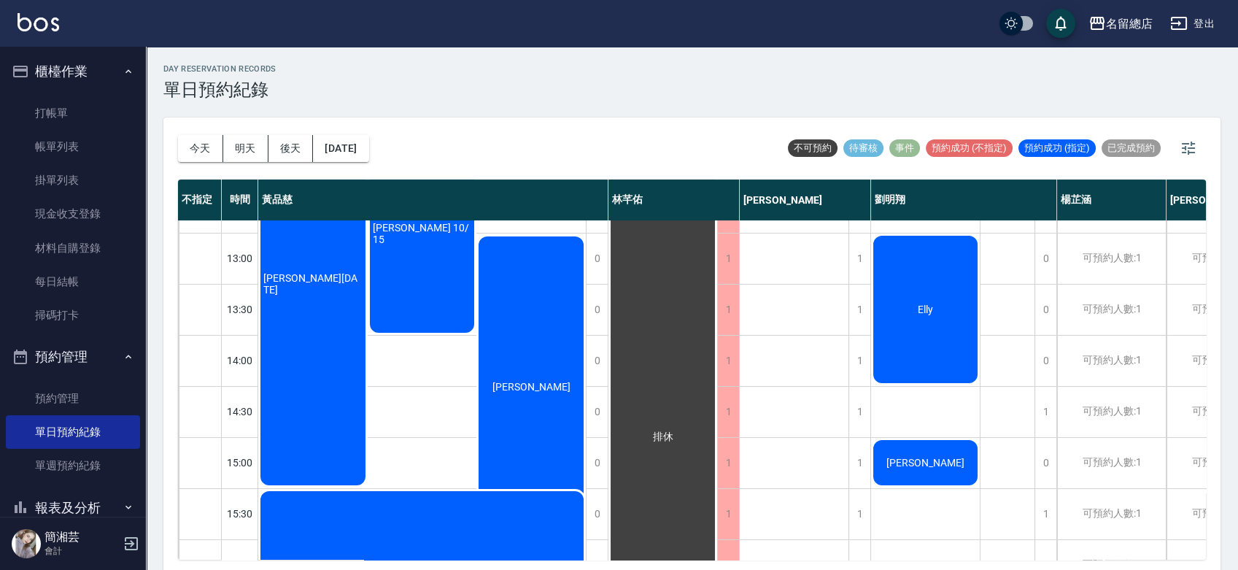
click at [94, 93] on ul "打帳單 帳單列表 掛單列表 現金收支登錄 材料自購登錄 每日結帳 掃碼打卡" at bounding box center [73, 214] width 134 height 248
click at [104, 112] on link "打帳單" at bounding box center [73, 113] width 134 height 34
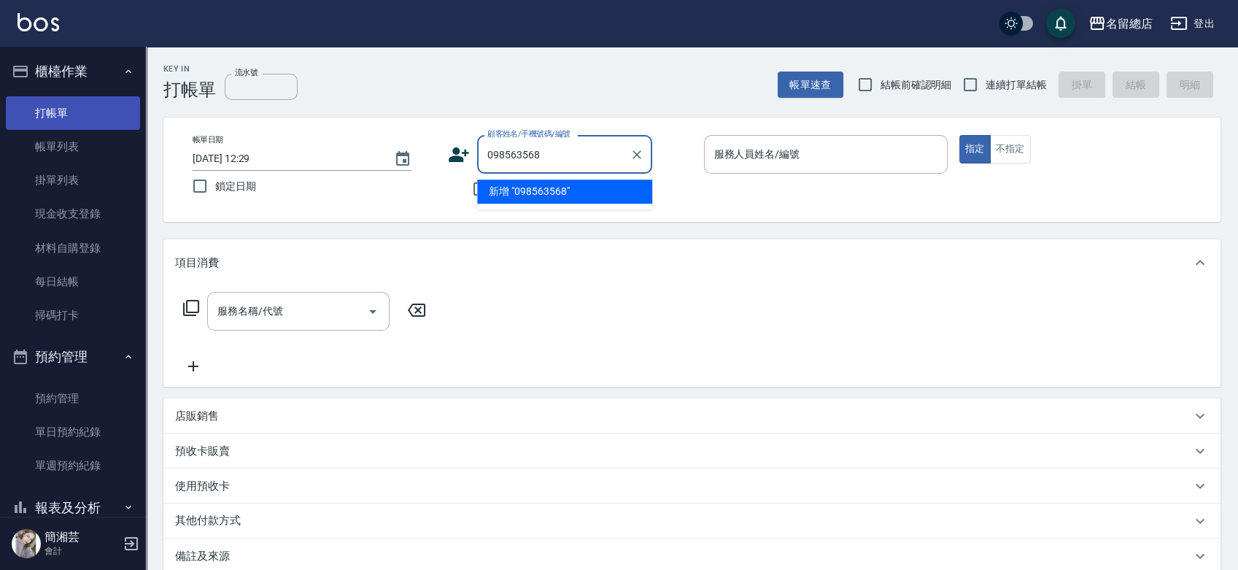
type input "0985635685"
